Goal: Task Accomplishment & Management: Manage account settings

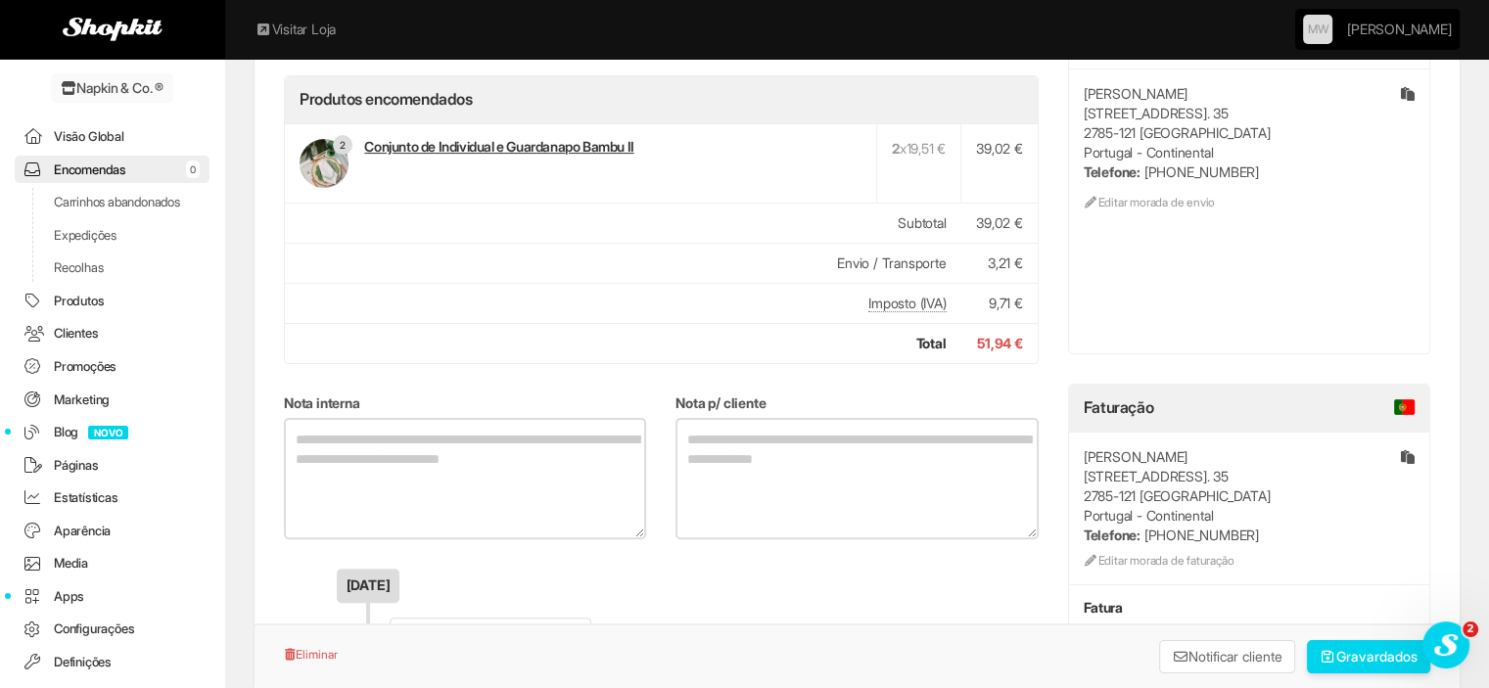
scroll to position [63, 0]
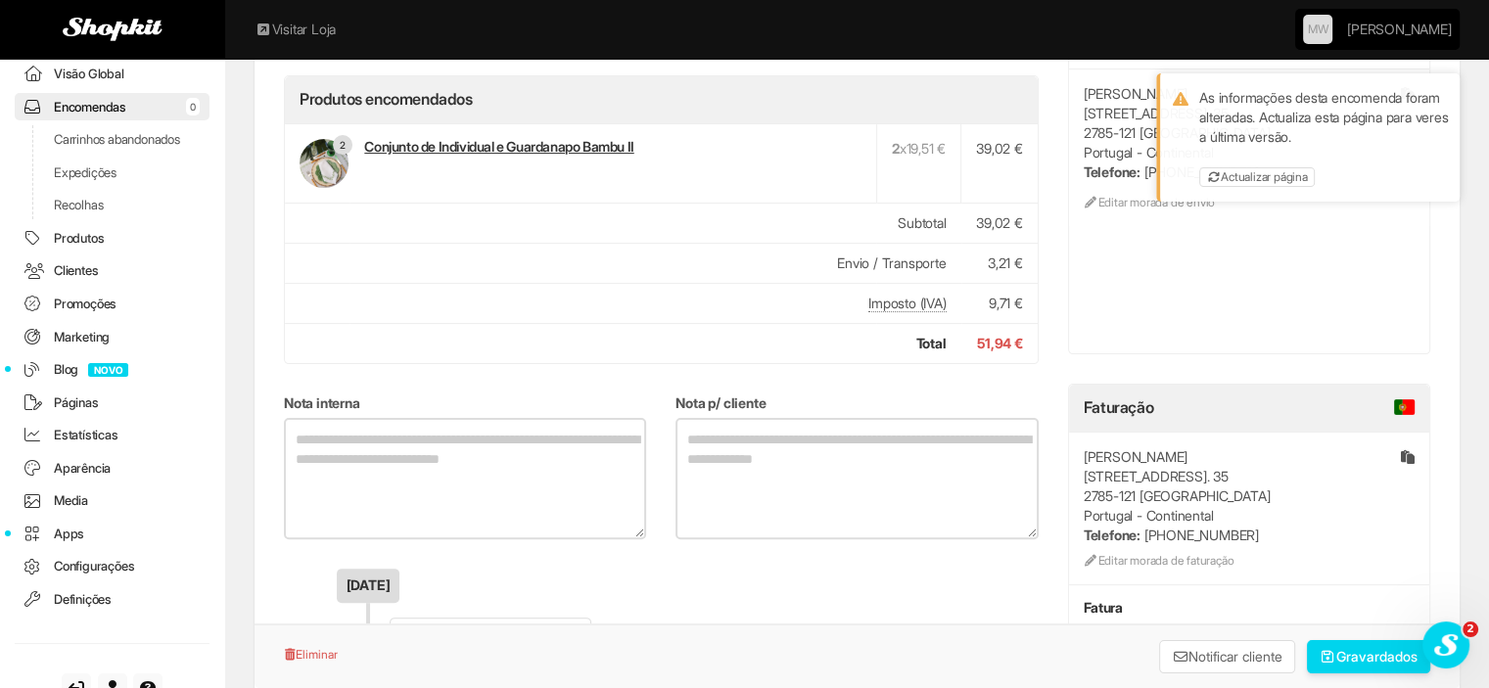
click at [136, 105] on link "Encomendas 0" at bounding box center [112, 107] width 195 height 28
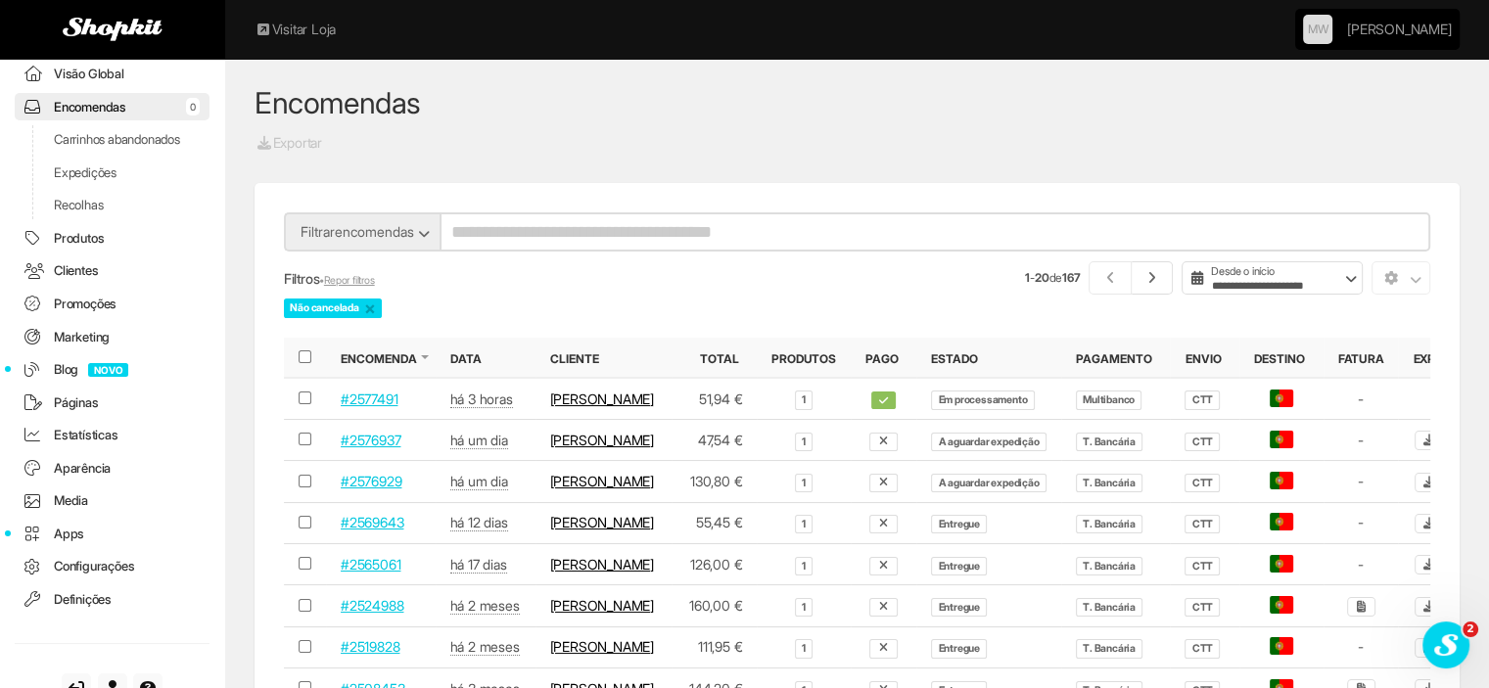
click at [82, 218] on link "Recolhas" at bounding box center [112, 205] width 195 height 28
